Goal: Communication & Community: Ask a question

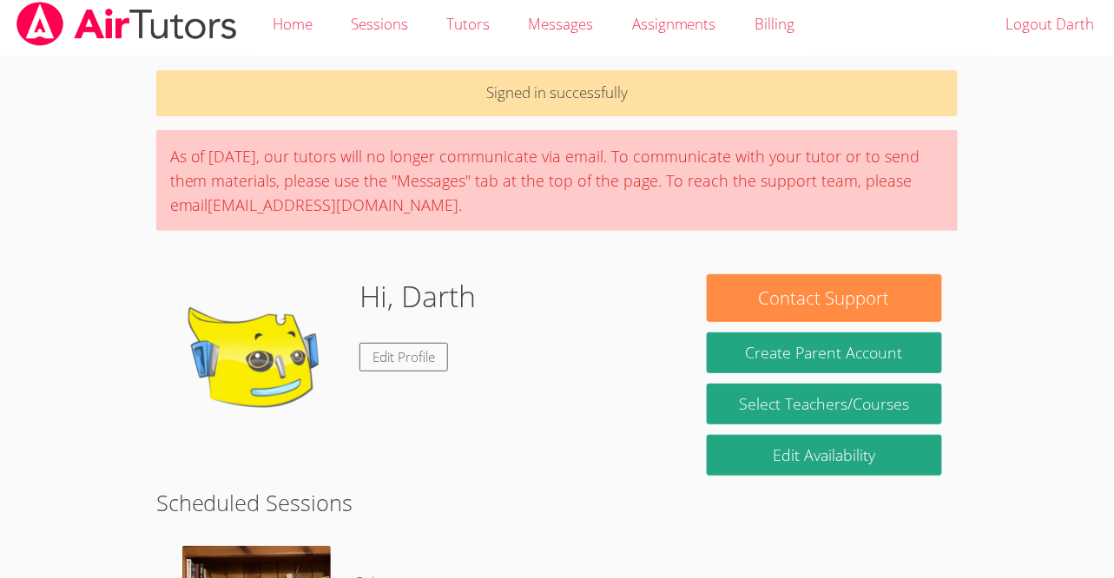
scroll to position [8, 0]
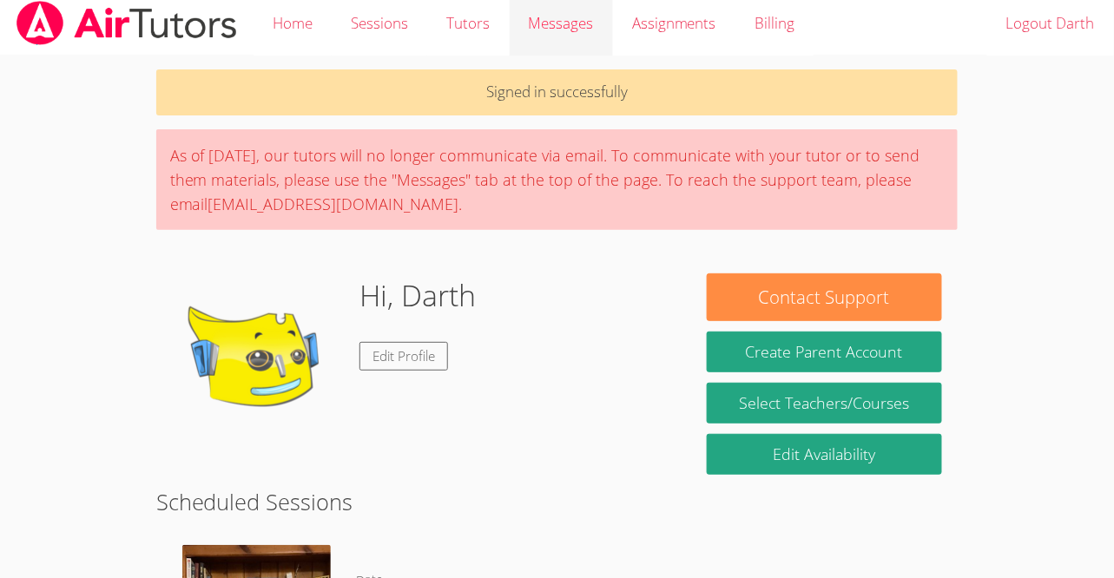
click at [569, 33] on span "Messages" at bounding box center [561, 23] width 65 height 20
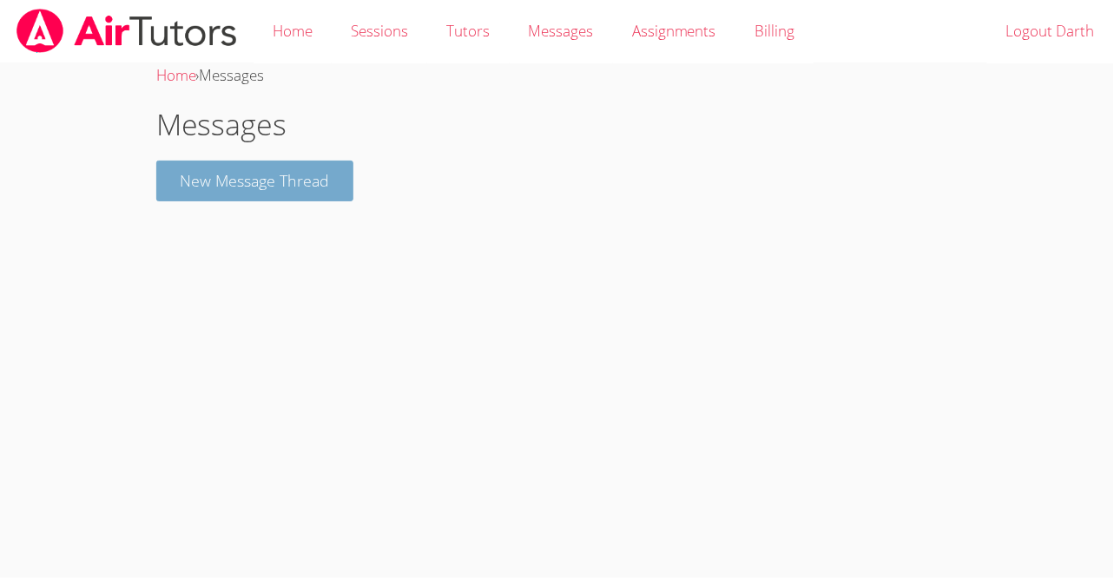
click at [273, 197] on button "New Message Thread" at bounding box center [255, 181] width 198 height 41
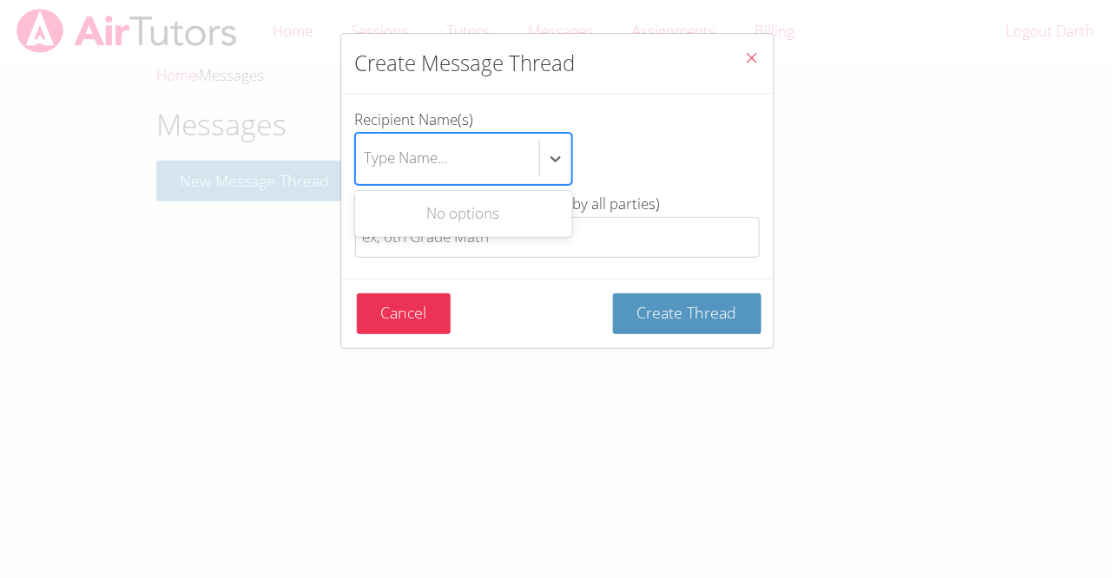
click at [463, 148] on div "Type Name..." at bounding box center [447, 159] width 183 height 50
click at [366, 148] on input "Recipient Name(s) Use Up and Down to choose options, press Enter to select the …" at bounding box center [366, 159] width 2 height 40
type input "r"
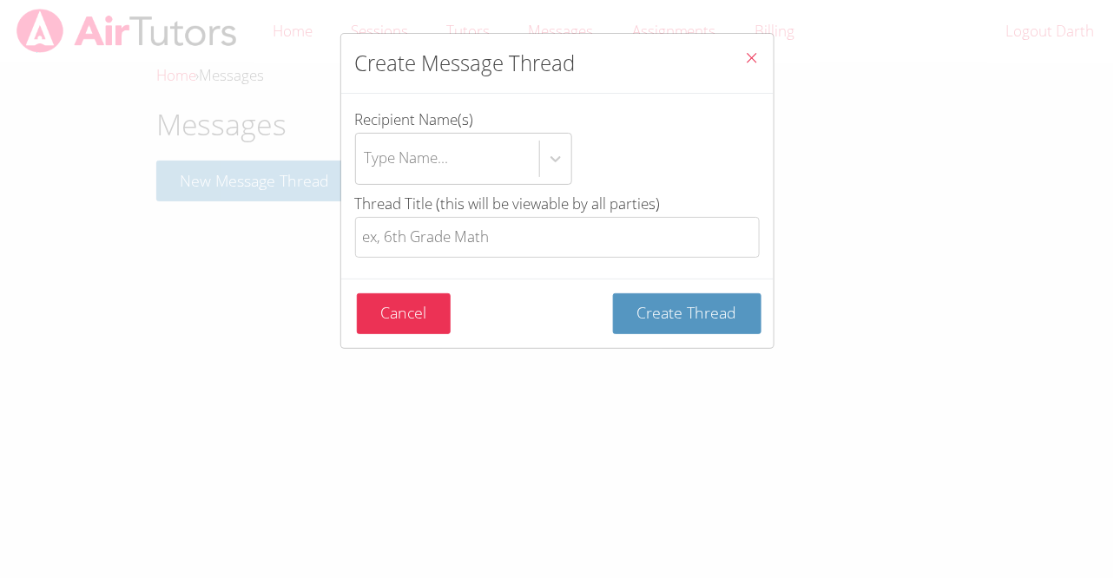
click at [632, 101] on div "Recipient Name(s) Type Name... Thread Title (this will be viewable by all parti…" at bounding box center [557, 186] width 432 height 185
click at [753, 62] on icon "Close" at bounding box center [752, 57] width 15 height 15
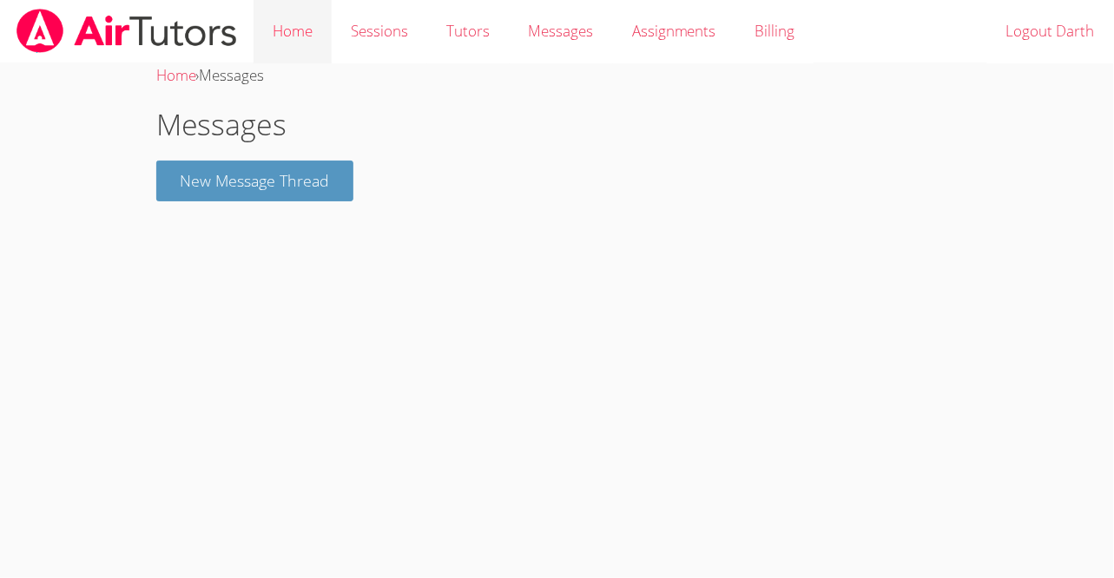
click at [305, 48] on link "Home" at bounding box center [292, 31] width 78 height 63
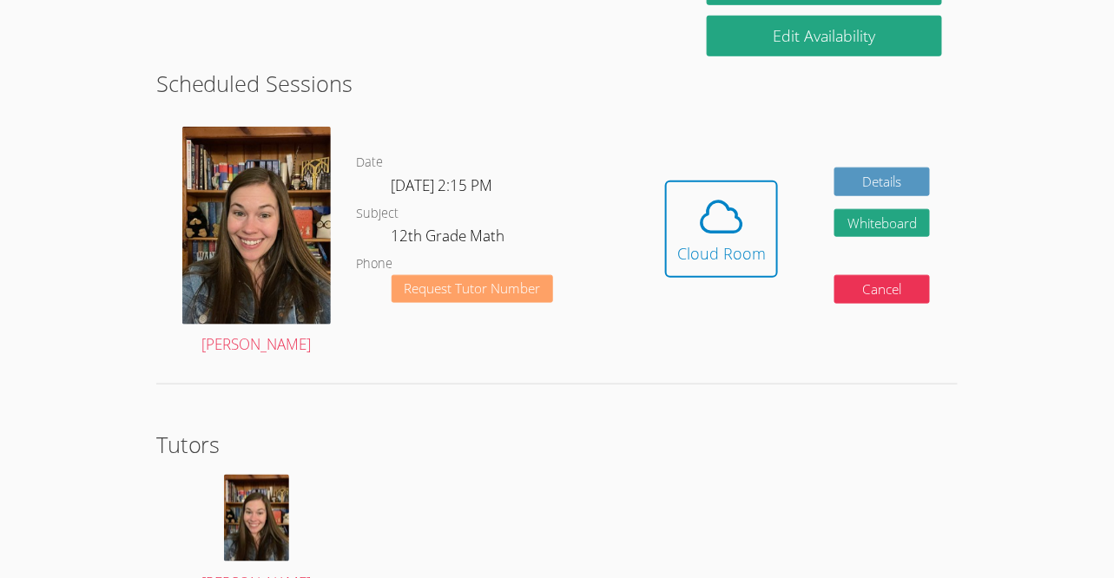
scroll to position [356, 0]
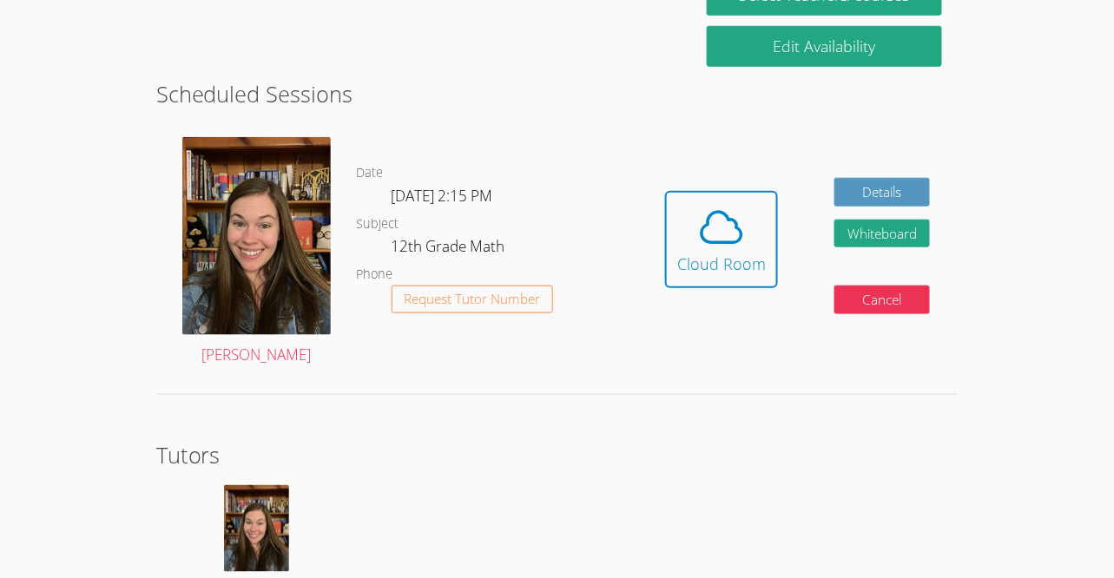
click at [522, 79] on h2 "Scheduled Sessions" at bounding box center [557, 93] width 802 height 33
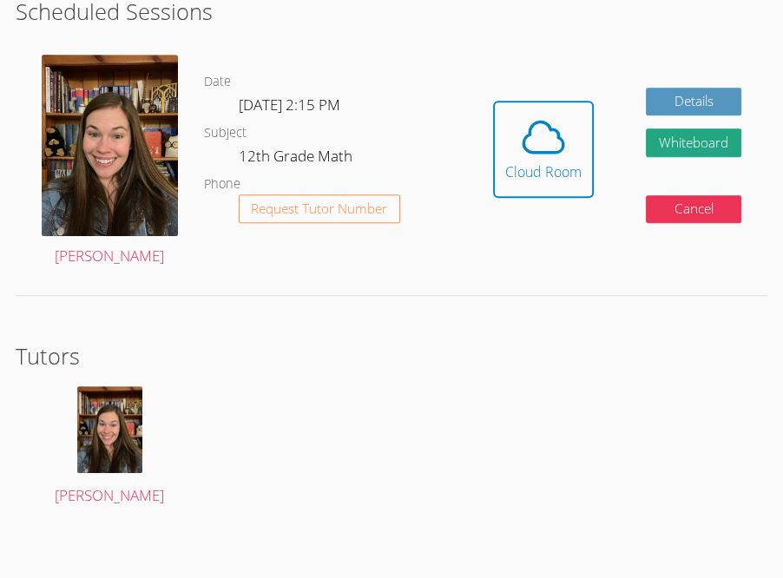
scroll to position [500, 0]
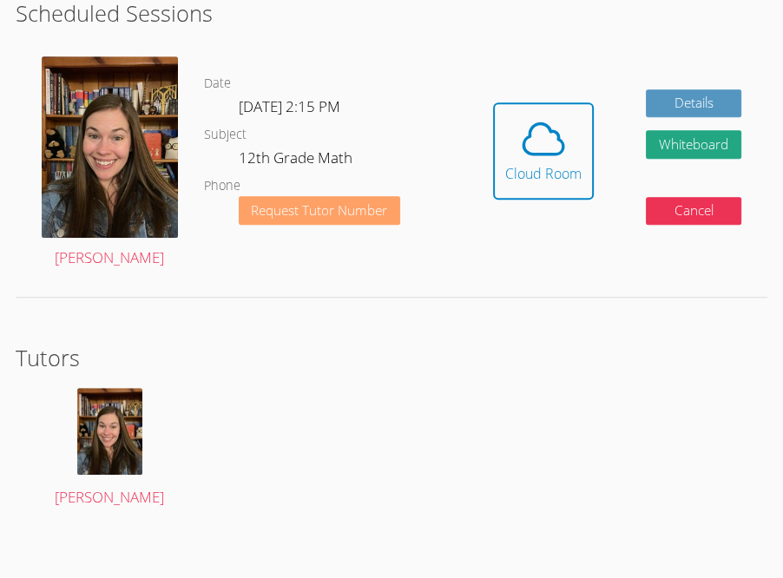
click at [295, 214] on span "Request Tutor Number" at bounding box center [319, 210] width 136 height 13
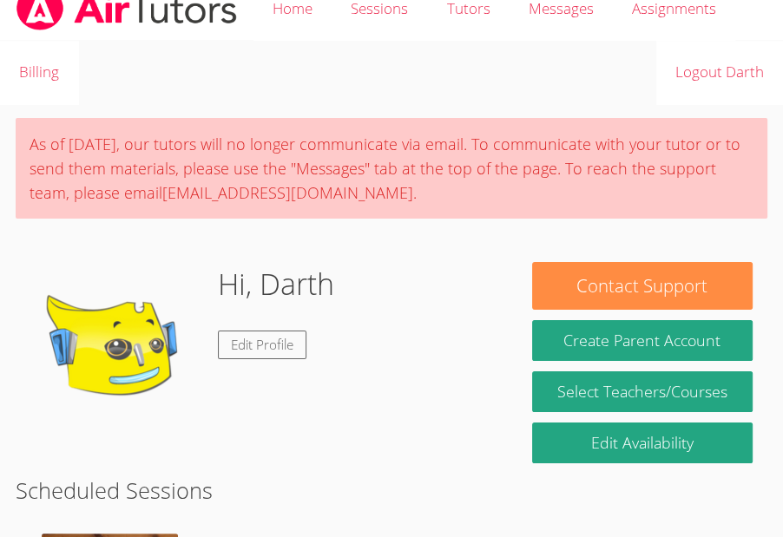
scroll to position [12, 0]
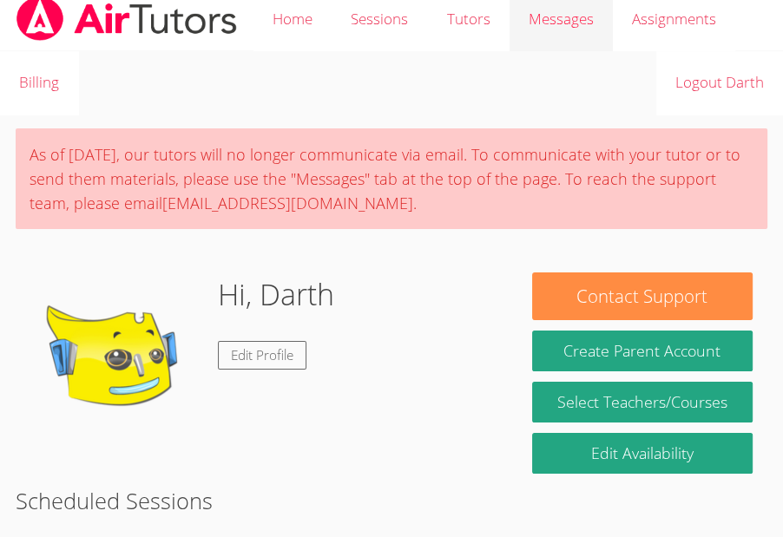
click at [586, 25] on span "Messages" at bounding box center [561, 19] width 65 height 20
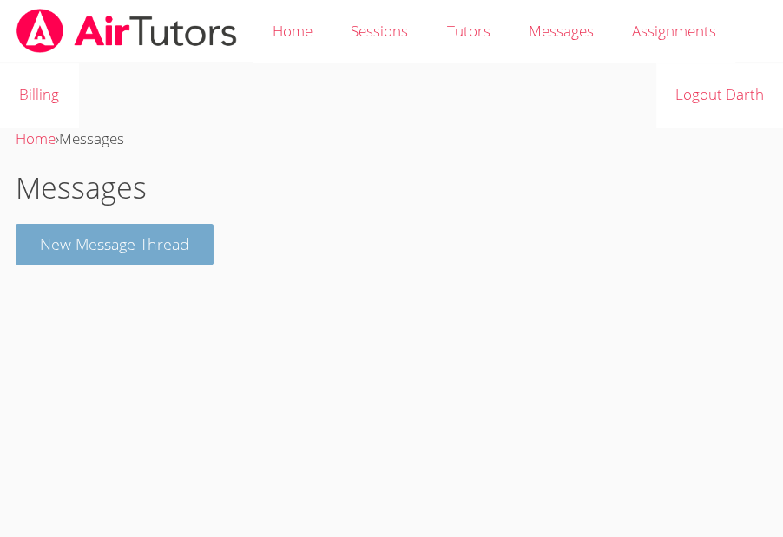
click at [152, 251] on button "New Message Thread" at bounding box center [115, 244] width 198 height 41
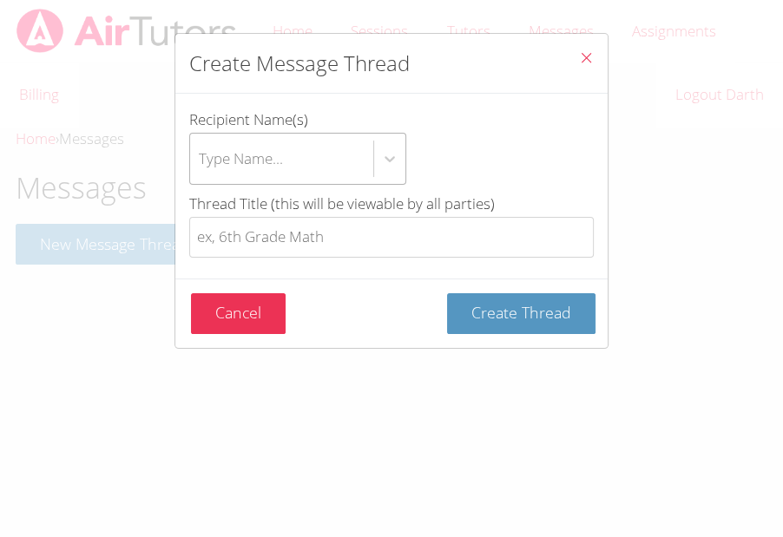
click at [240, 171] on div "Type Name..." at bounding box center [281, 159] width 183 height 50
click at [200, 171] on input "Recipient Name(s) Type Name..." at bounding box center [200, 159] width 2 height 40
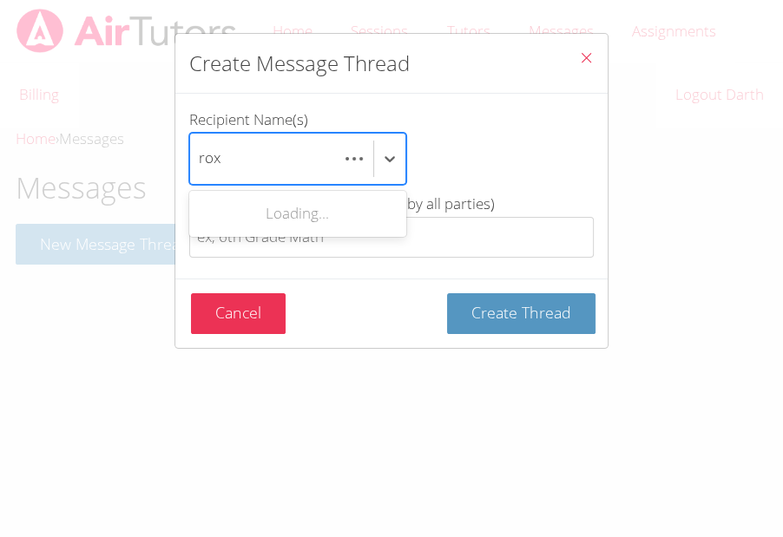
scroll to position [0, 15]
type input "roxan"
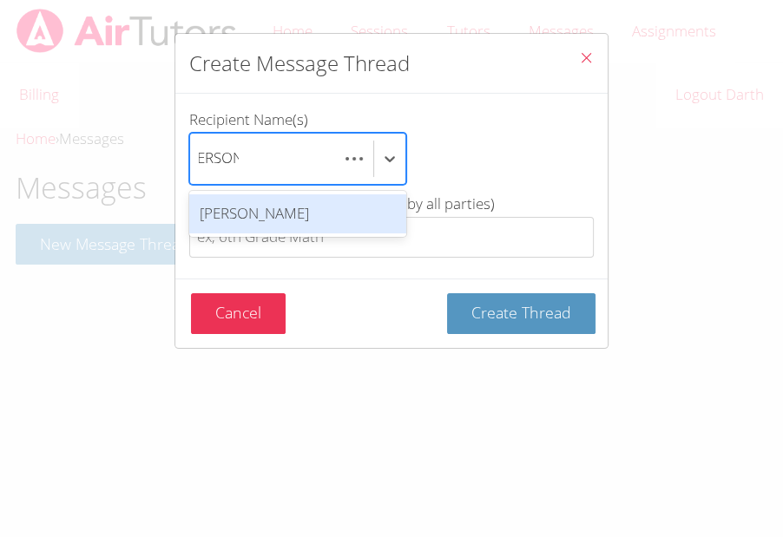
scroll to position [0, 0]
click at [293, 205] on div "[PERSON_NAME]" at bounding box center [297, 213] width 217 height 39
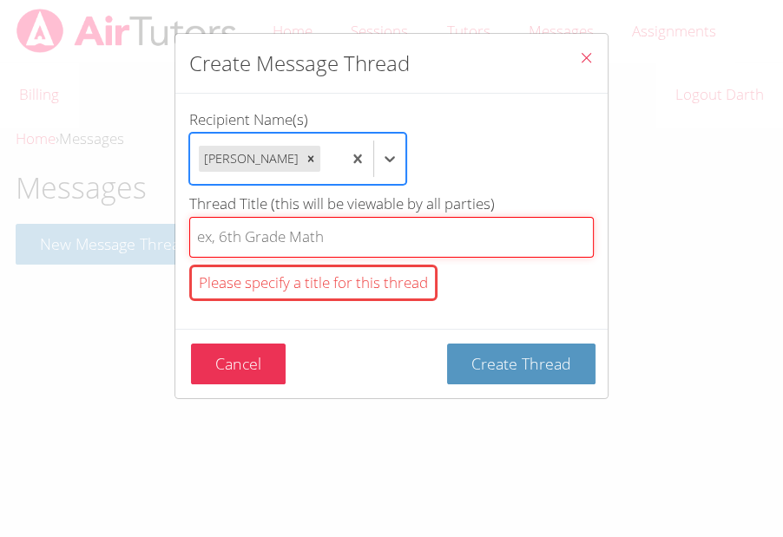
click at [297, 237] on input "Thread Title (this will be viewable by all parties) Please specify a title for …" at bounding box center [391, 237] width 404 height 41
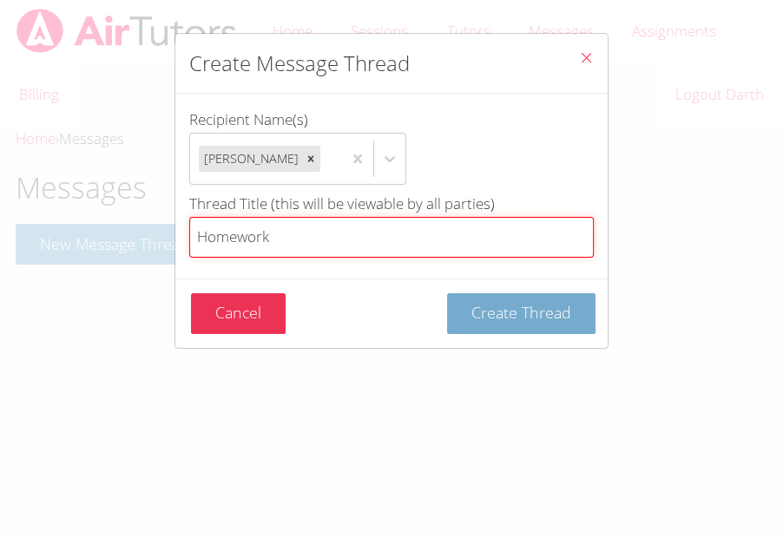
type input "Homework"
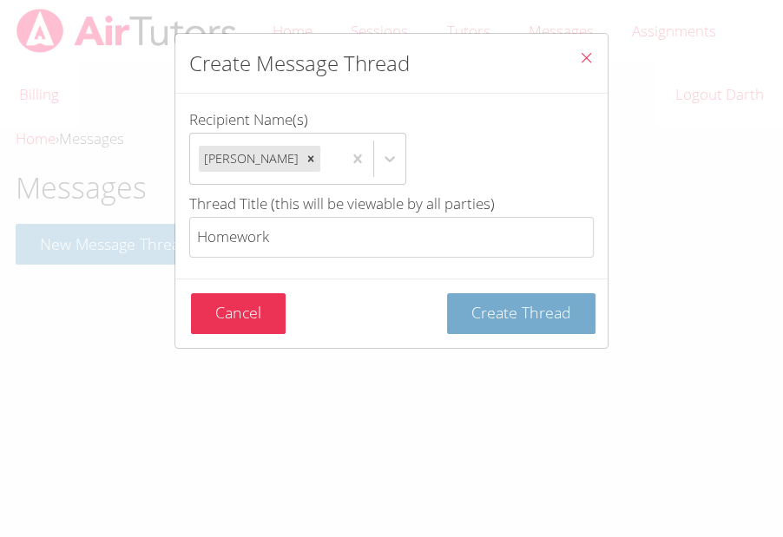
click at [509, 319] on span "Create Thread" at bounding box center [521, 312] width 100 height 21
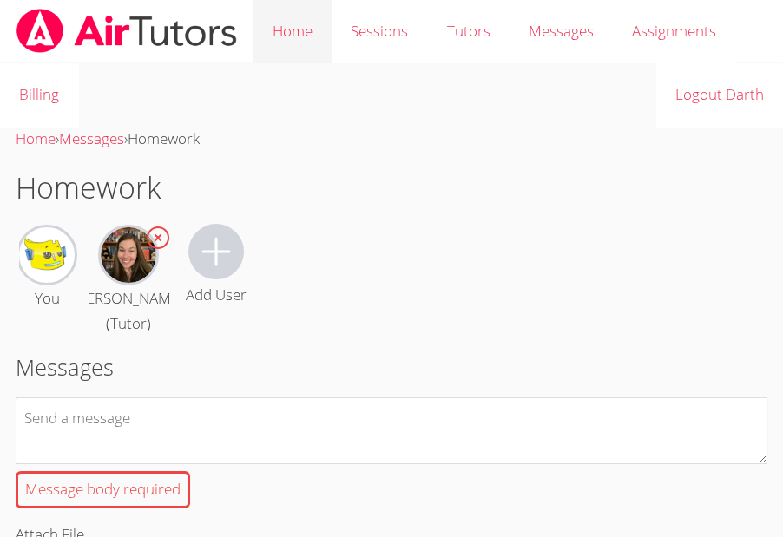
click at [305, 44] on link "Home" at bounding box center [292, 31] width 78 height 63
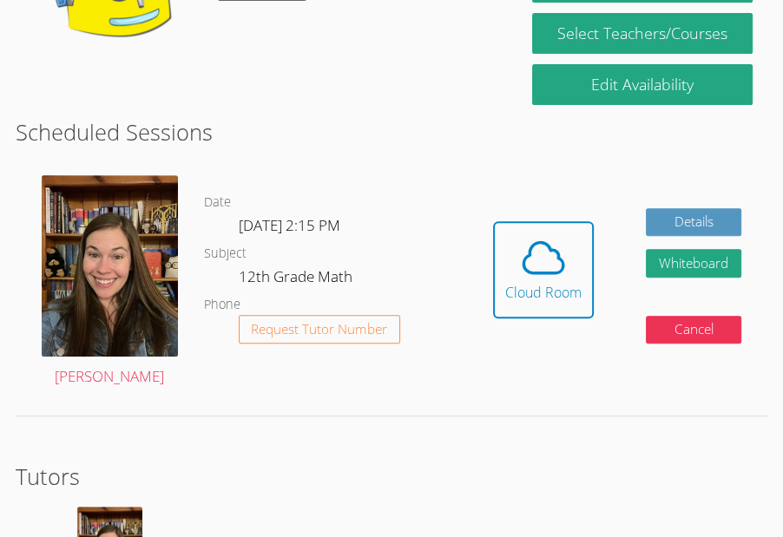
scroll to position [382, 0]
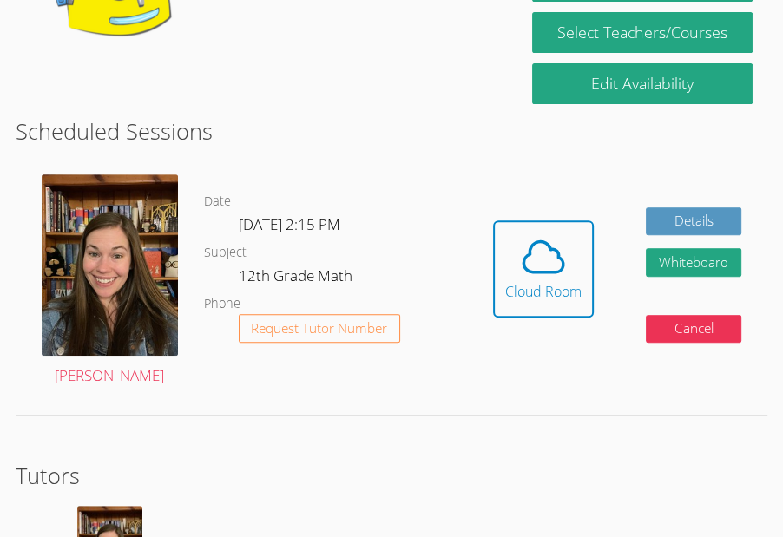
click at [369, 224] on dl "Date Tue Sep 9, 2:15 PM Subject 12th Grade Math Phone Request Tutor Number" at bounding box center [335, 281] width 263 height 181
click at [391, 278] on dl "Date Tue Sep 9, 2:15 PM Subject 12th Grade Math Phone Request Tutor Number" at bounding box center [335, 281] width 263 height 181
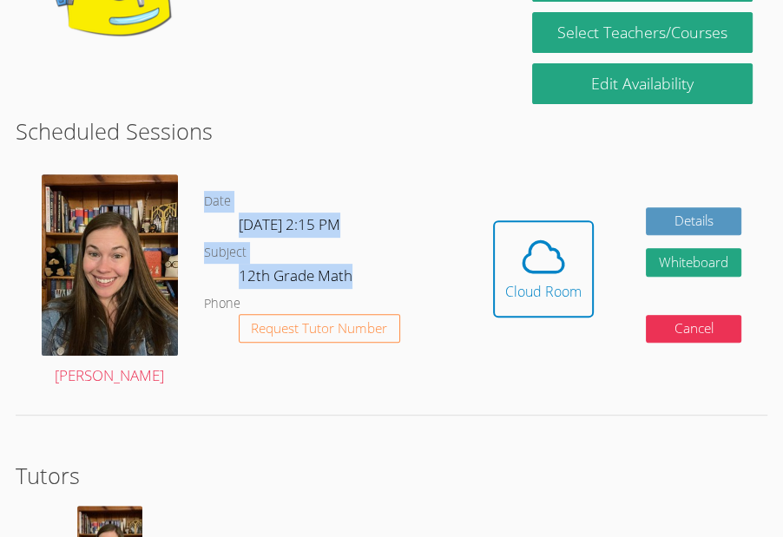
drag, startPoint x: 372, startPoint y: 279, endPoint x: 352, endPoint y: 285, distance: 21.5
click at [352, 285] on dl "Date Tue Sep 9, 2:15 PM Subject 12th Grade Math Phone Request Tutor Number" at bounding box center [335, 281] width 263 height 181
click at [352, 285] on dd "12th Grade Math" at bounding box center [297, 279] width 117 height 30
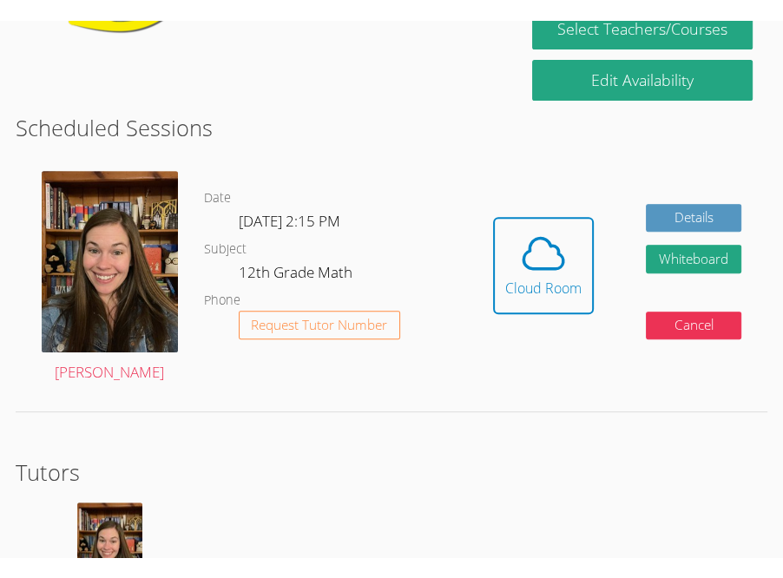
scroll to position [407, 0]
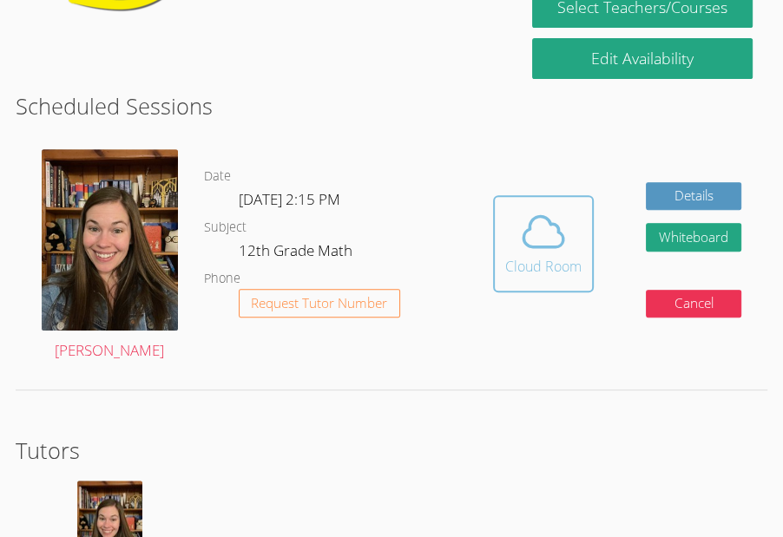
click at [557, 212] on icon at bounding box center [543, 231] width 49 height 49
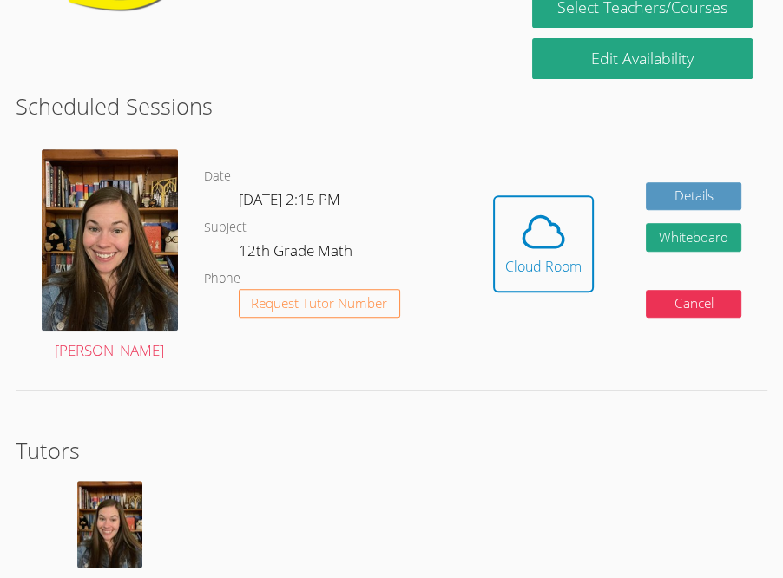
scroll to position [0, 0]
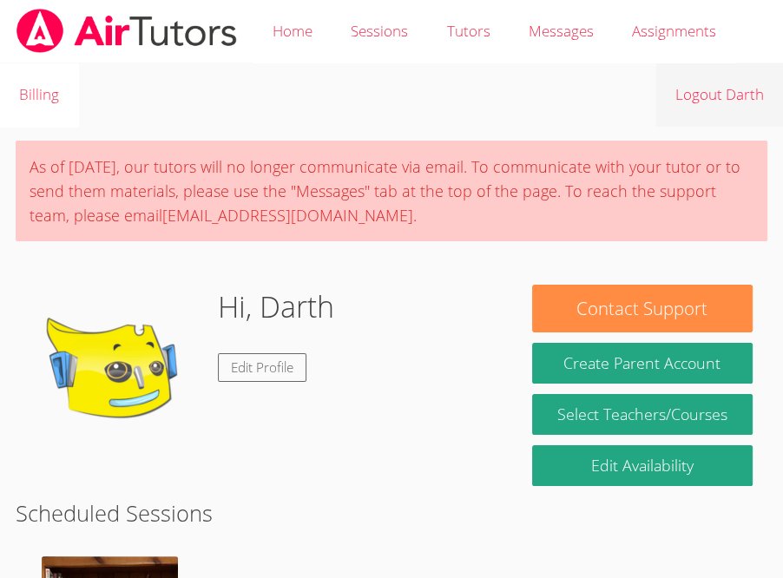
click at [716, 107] on link "Logout Darth" at bounding box center [719, 94] width 127 height 63
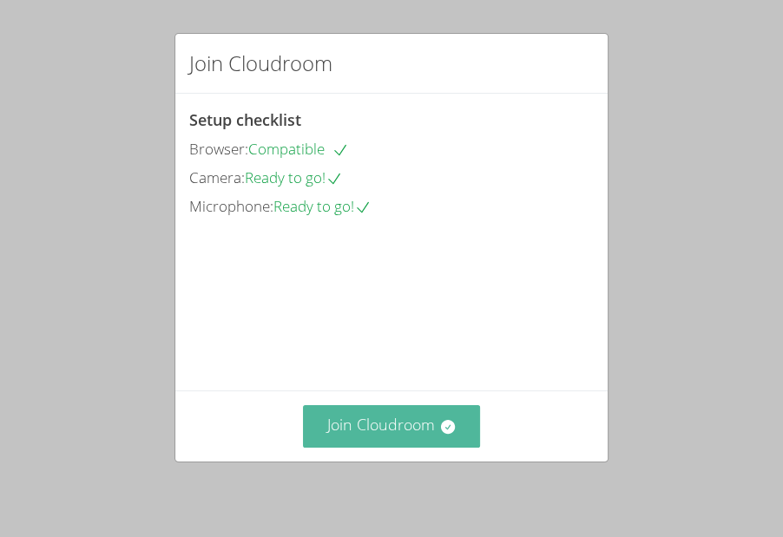
click at [397, 431] on button "Join Cloudroom" at bounding box center [392, 426] width 178 height 43
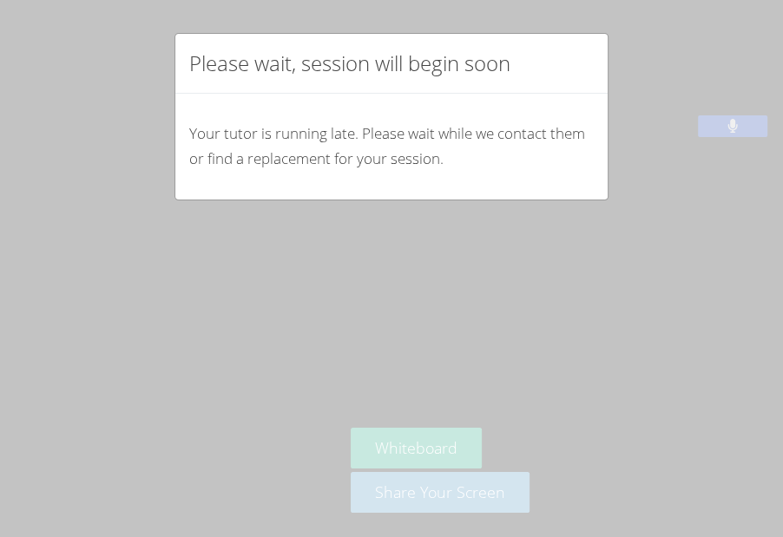
click at [444, 178] on div "Your tutor is running late. Please wait while we contact them or find a replace…" at bounding box center [391, 147] width 432 height 106
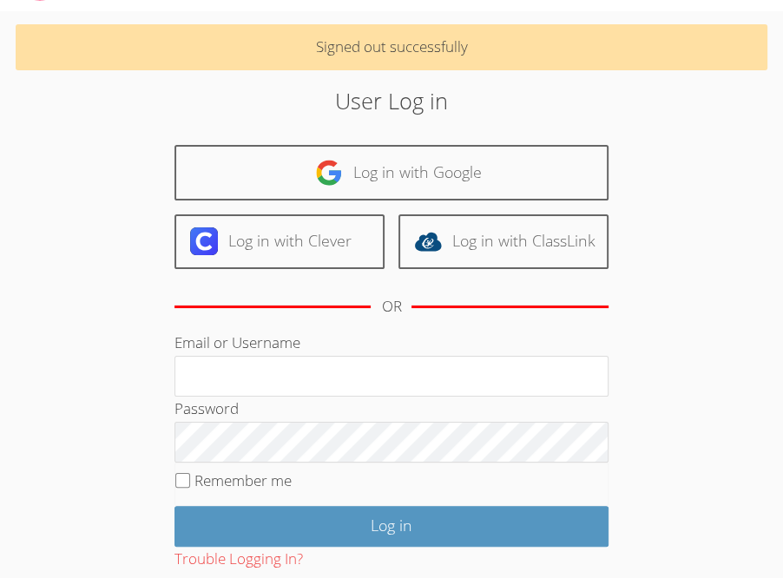
scroll to position [53, 0]
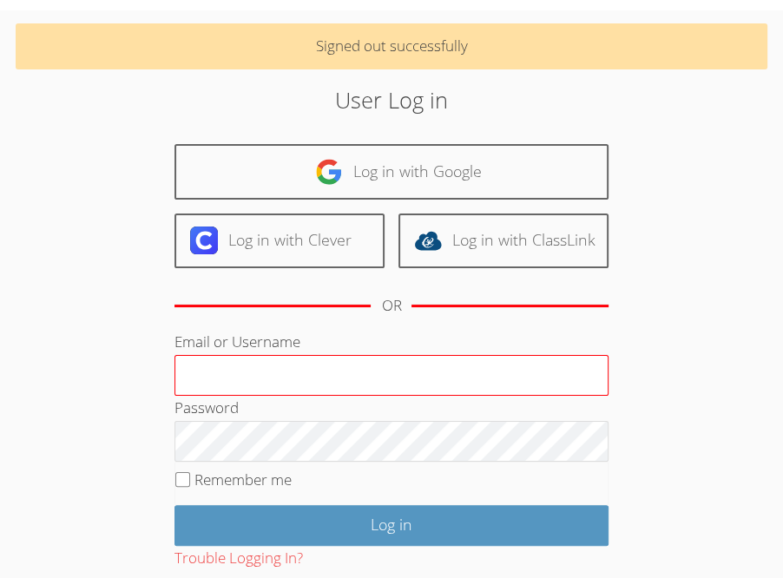
type input "[EMAIL_ADDRESS][DOMAIN_NAME]"
click at [397, 364] on input "roxannesego+student@airtutors.org" at bounding box center [391, 376] width 434 height 42
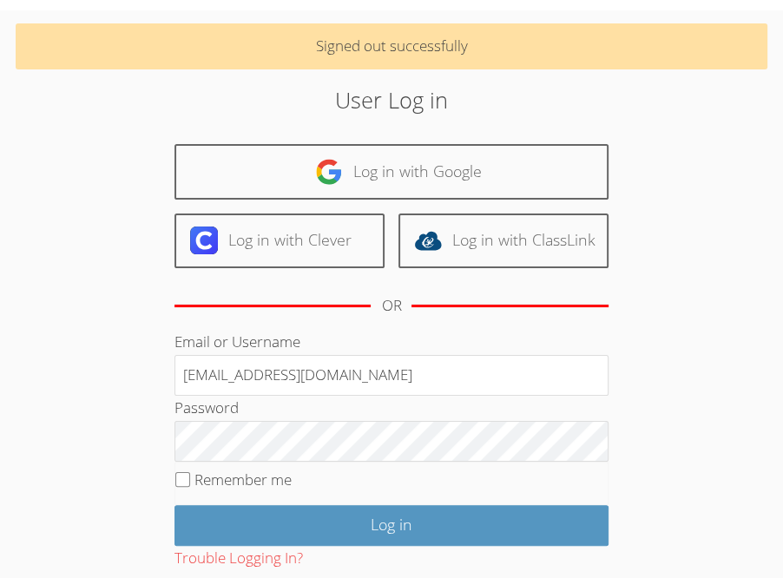
click at [483, 416] on div "Password" at bounding box center [391, 429] width 434 height 66
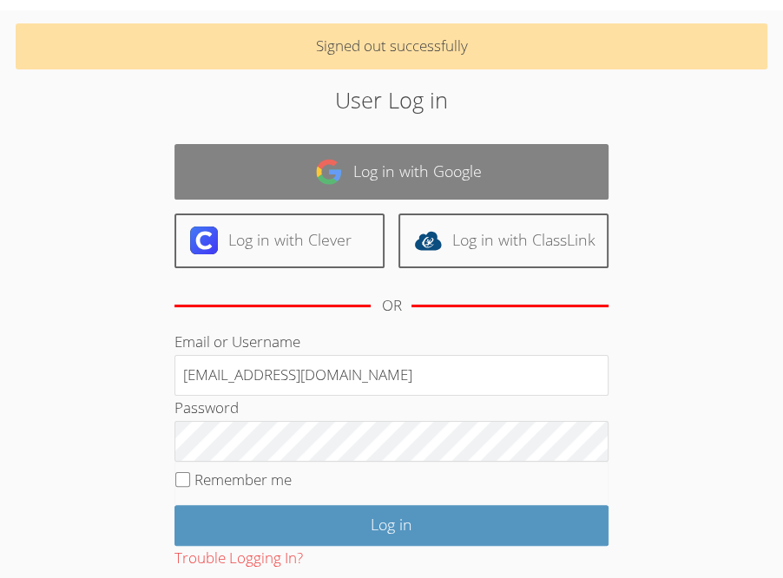
click at [403, 164] on link "Log in with Google" at bounding box center [391, 171] width 434 height 55
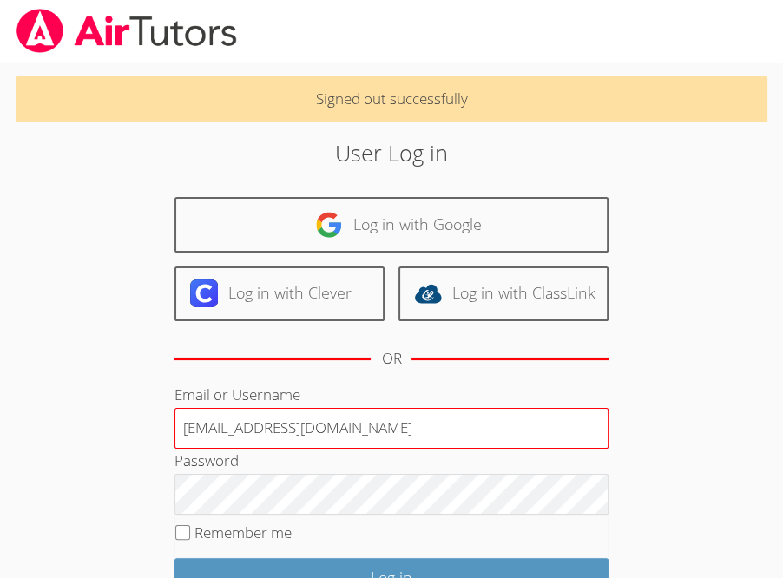
click at [382, 429] on input "[EMAIL_ADDRESS][DOMAIN_NAME]" at bounding box center [391, 429] width 434 height 42
type input "[PERSON_NAME][EMAIL_ADDRESS][DOMAIN_NAME]"
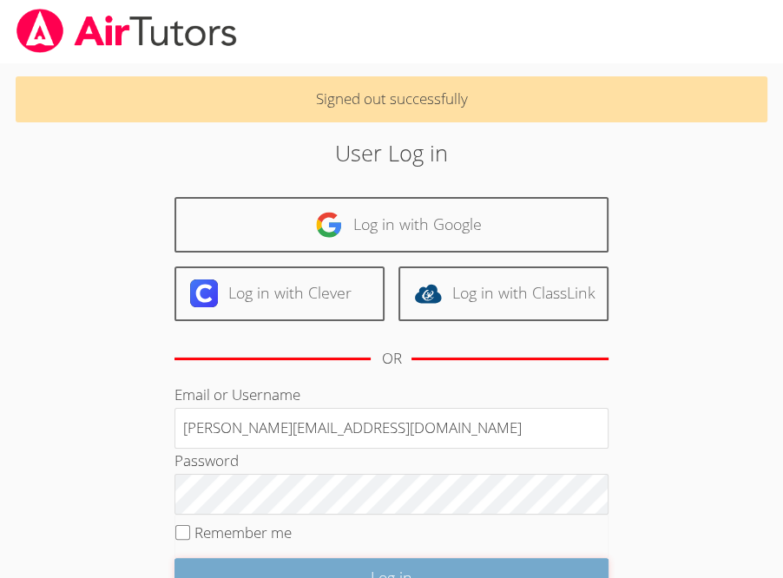
click at [321, 564] on input "Log in" at bounding box center [391, 578] width 434 height 41
